Goal: Task Accomplishment & Management: Manage account settings

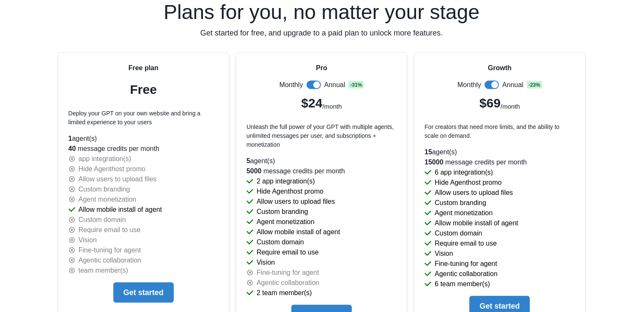
scroll to position [1801, 0]
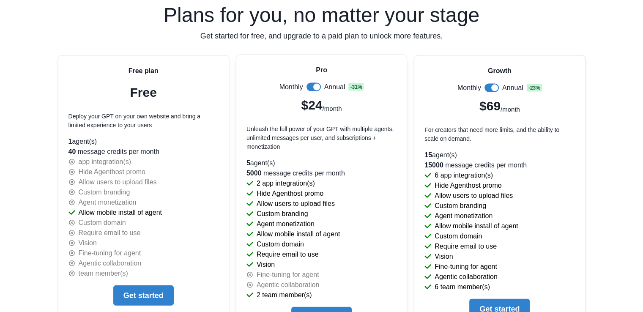
click at [283, 180] on p "2 app integration(s)" at bounding box center [285, 183] width 58 height 10
click at [287, 195] on p "Hide Agenthost promo" at bounding box center [289, 193] width 67 height 10
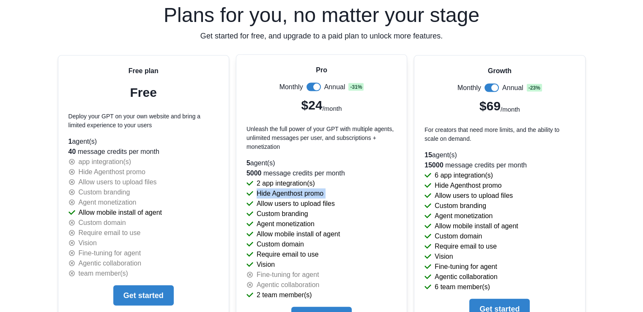
click at [287, 194] on p "Hide Agenthost promo" at bounding box center [289, 193] width 67 height 10
click at [299, 224] on p "Agent monetization" at bounding box center [285, 224] width 58 height 10
click at [296, 202] on p "Allow users to upload files" at bounding box center [295, 204] width 78 height 10
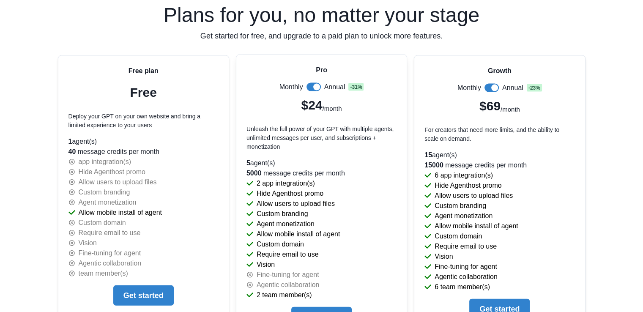
click at [303, 229] on p "Allow mobile install of agent" at bounding box center [297, 234] width 83 height 10
click at [298, 204] on p "Allow users to upload files" at bounding box center [295, 204] width 78 height 10
click at [298, 219] on p "Agent monetization" at bounding box center [285, 224] width 58 height 10
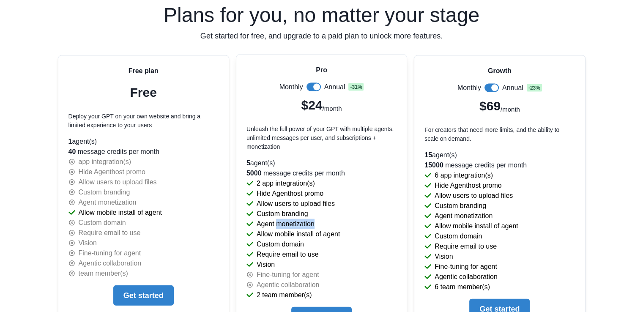
click at [298, 219] on p "Agent monetization" at bounding box center [285, 224] width 58 height 10
click at [299, 234] on p "Allow mobile install of agent" at bounding box center [297, 234] width 83 height 10
click at [299, 235] on p "Allow mobile install of agent" at bounding box center [297, 234] width 83 height 10
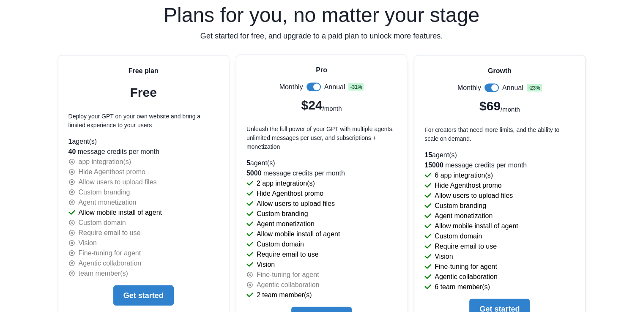
click at [297, 249] on p "Require email to use" at bounding box center [287, 254] width 62 height 10
click at [291, 262] on div "Vision" at bounding box center [321, 264] width 150 height 10
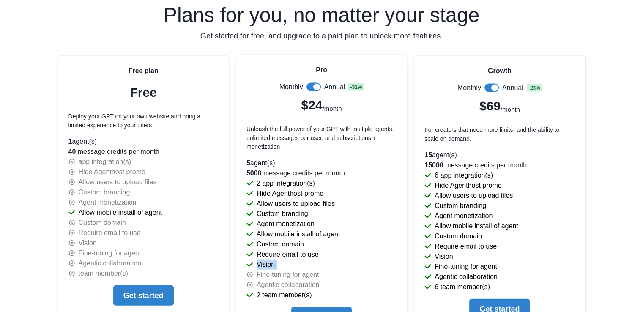
click at [291, 262] on div "Vision" at bounding box center [321, 264] width 150 height 10
click at [316, 281] on p "Agentic collaboration" at bounding box center [287, 285] width 63 height 10
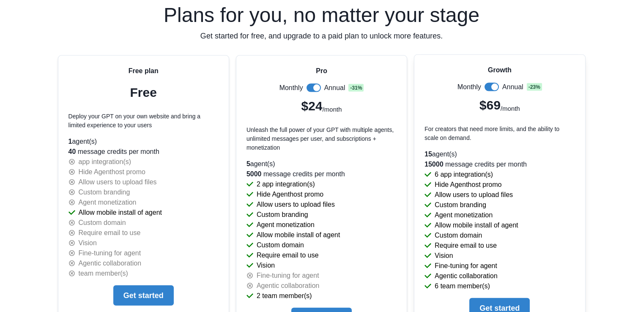
click at [490, 83] on span at bounding box center [491, 87] width 14 height 8
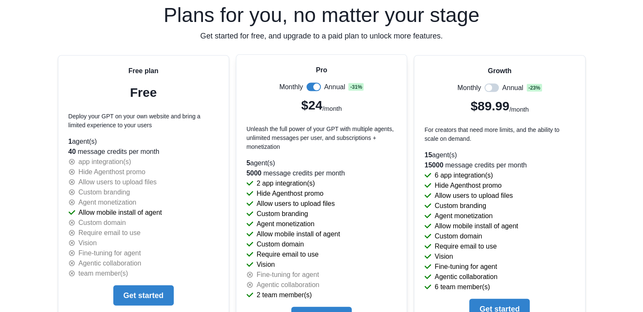
click at [309, 85] on span at bounding box center [313, 87] width 14 height 8
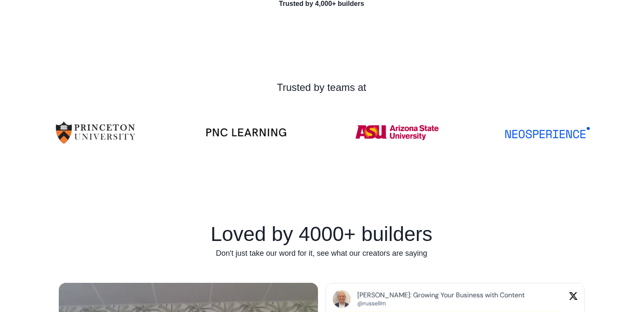
scroll to position [0, 0]
